Goal: Information Seeking & Learning: Stay updated

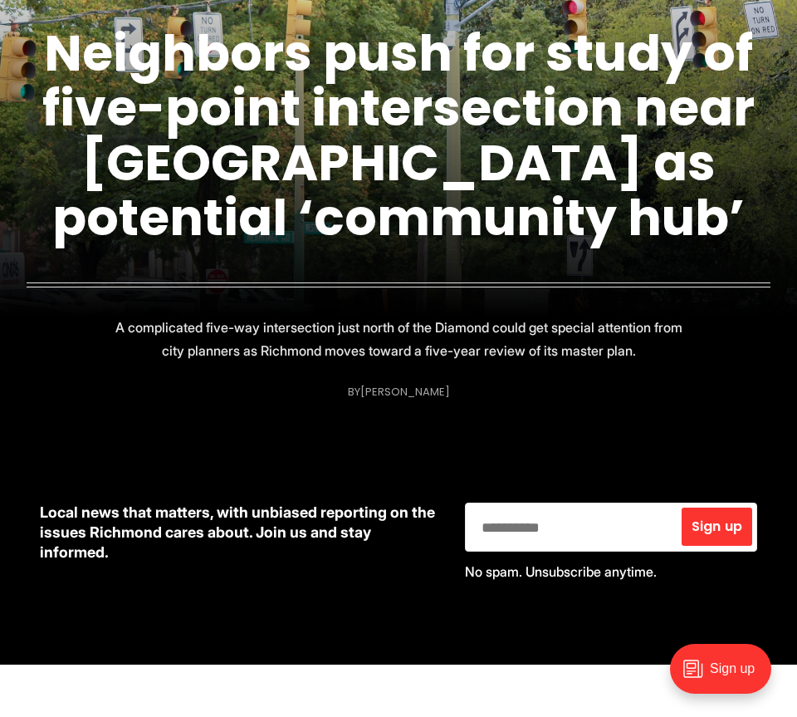
scroll to position [322, 0]
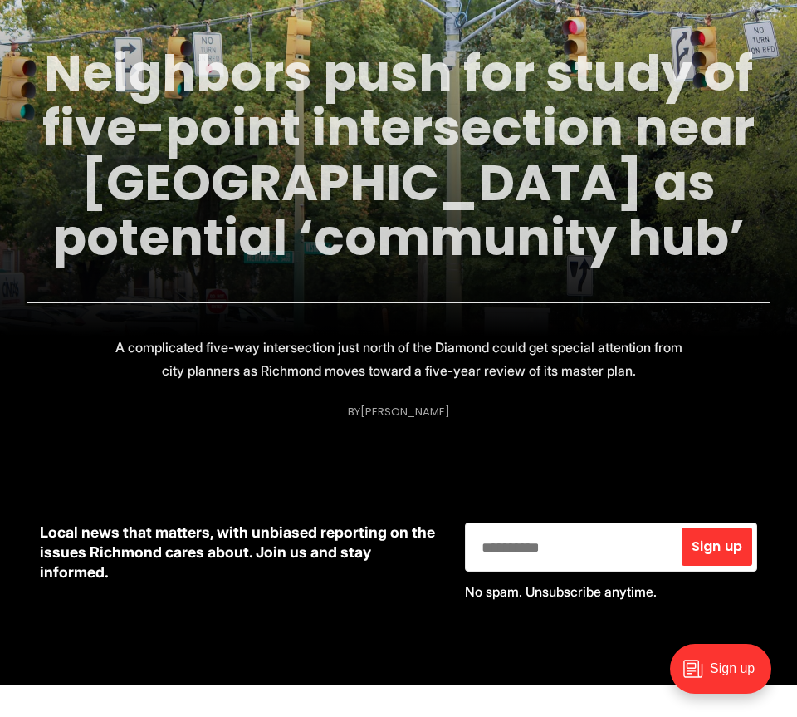
click at [266, 84] on link "Neighbors push for study of five-point intersection near [GEOGRAPHIC_DATA] as p…" at bounding box center [398, 155] width 712 height 234
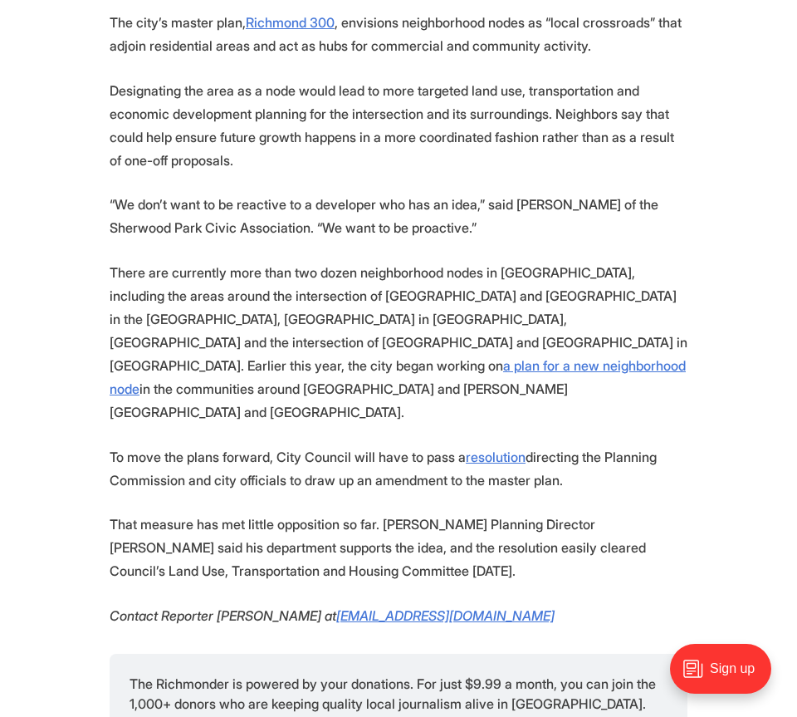
scroll to position [2246, 0]
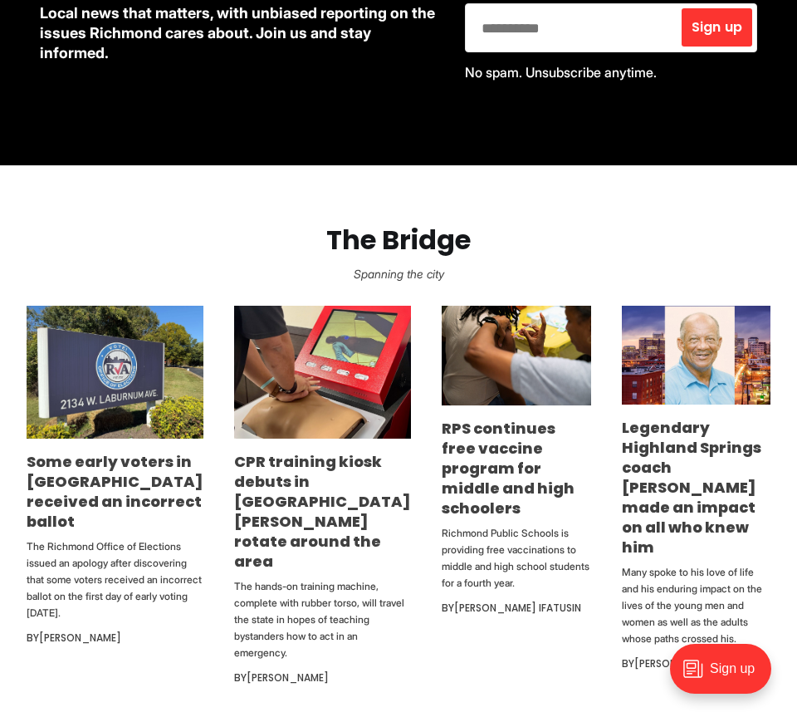
scroll to position [864, 0]
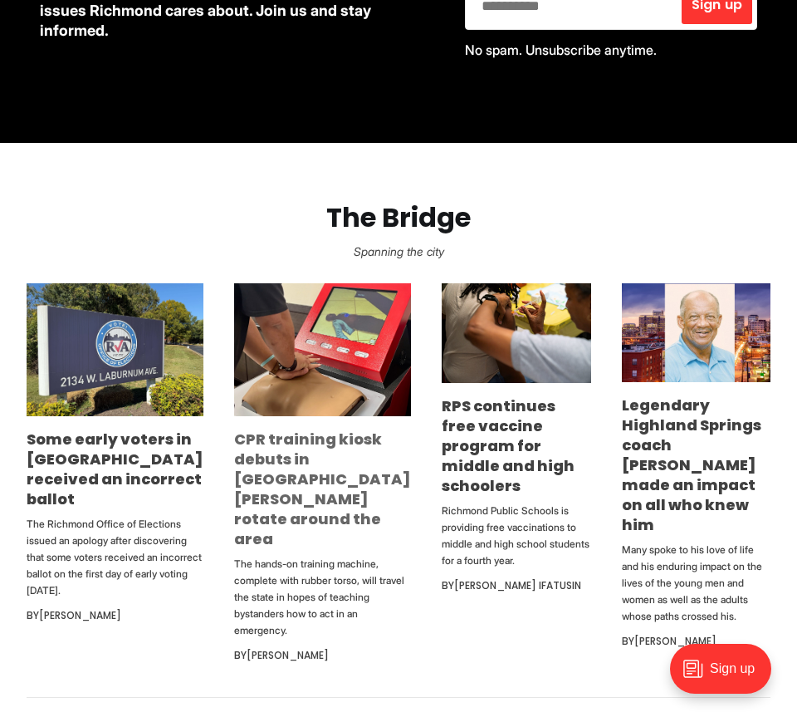
click at [239, 448] on link "CPR training kiosk debuts in [GEOGRAPHIC_DATA][PERSON_NAME] rotate around the a…" at bounding box center [322, 488] width 177 height 120
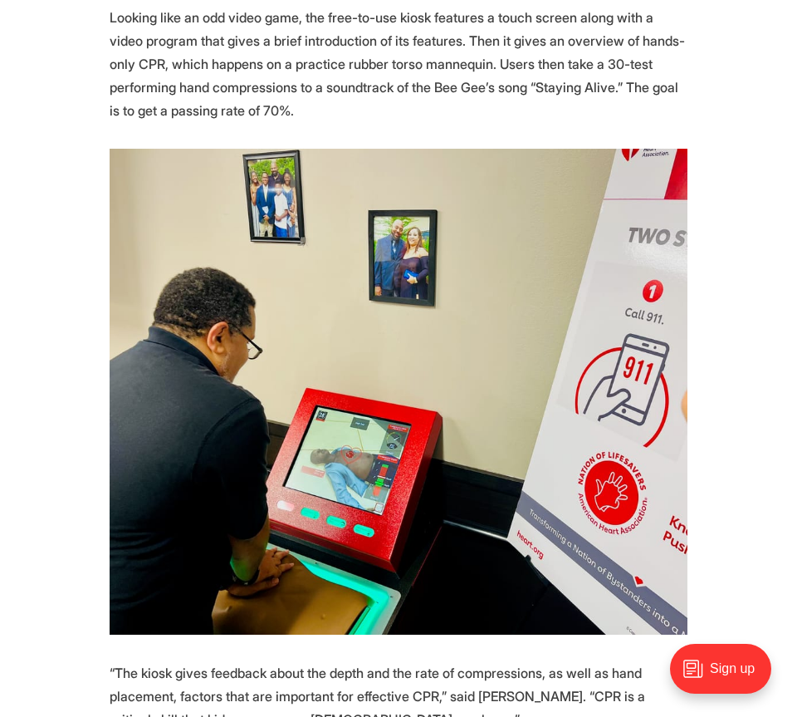
scroll to position [1153, 0]
